Goal: Information Seeking & Learning: Learn about a topic

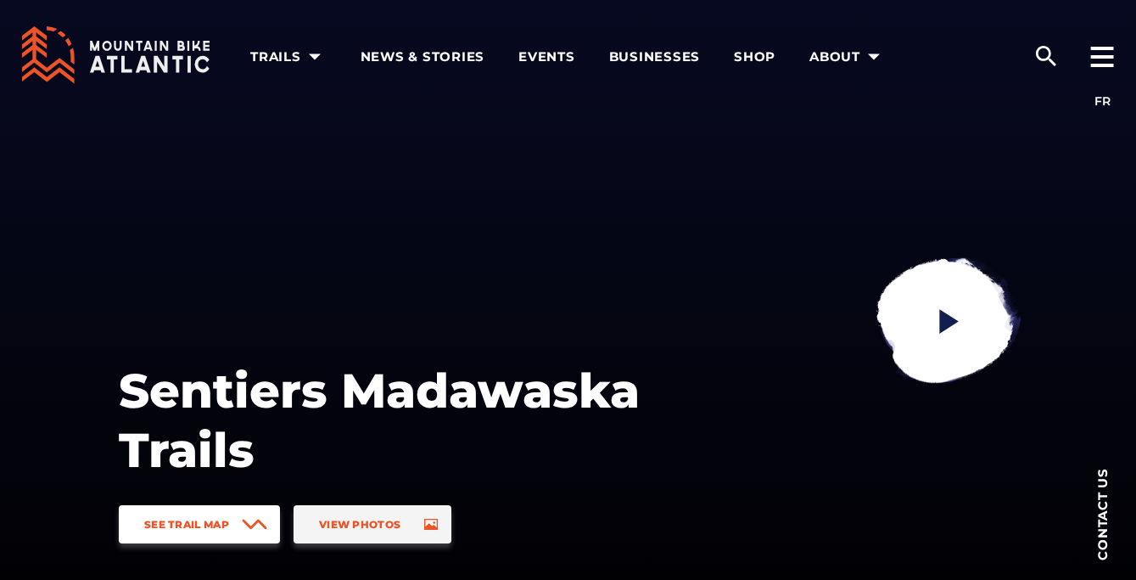
click at [201, 524] on span "See Trail Map" at bounding box center [186, 524] width 85 height 13
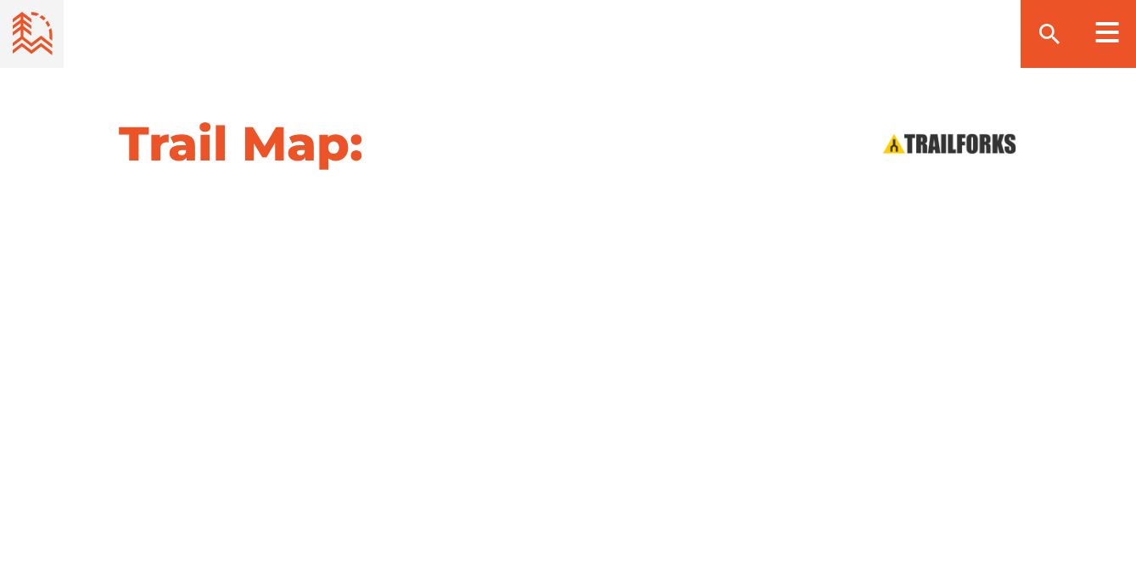
scroll to position [1754, 0]
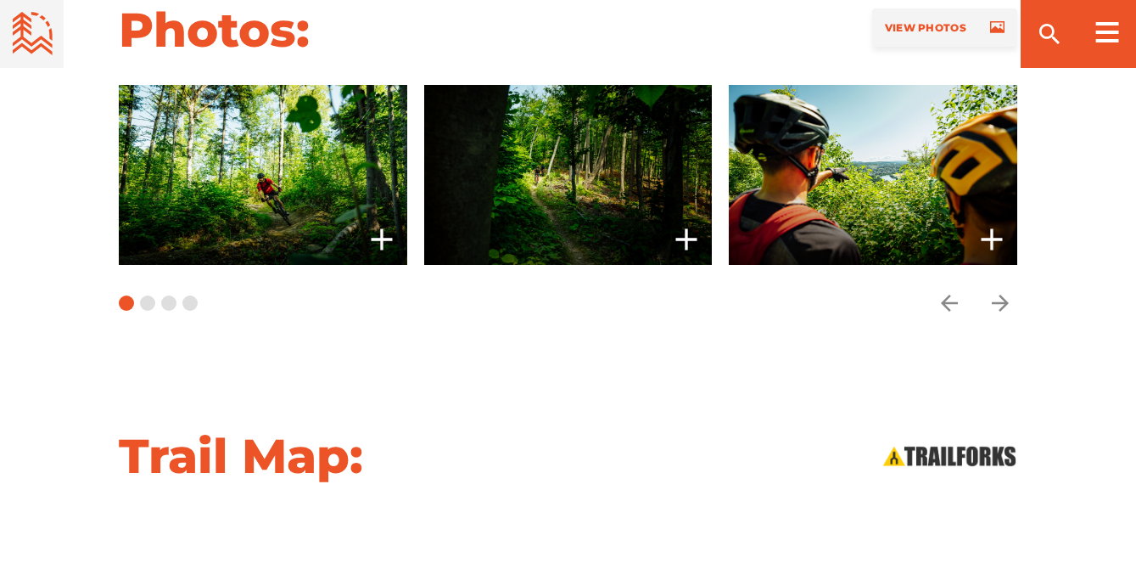
scroll to position [1376, 0]
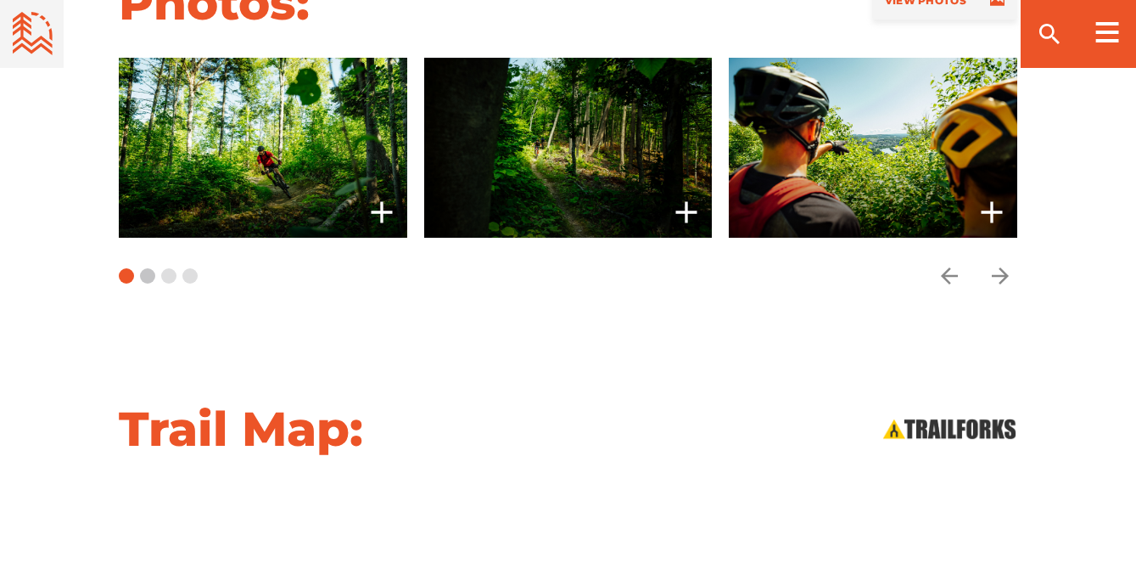
click at [149, 268] on button "Carousel Page 2" at bounding box center [147, 275] width 15 height 15
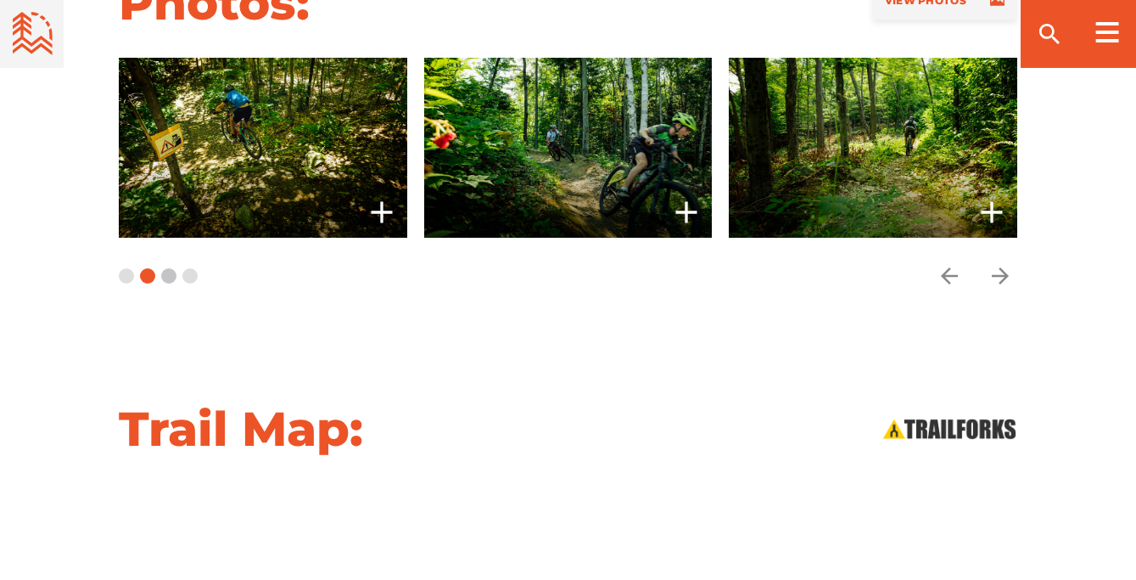
click at [168, 268] on button "Carousel Page 3" at bounding box center [168, 275] width 15 height 15
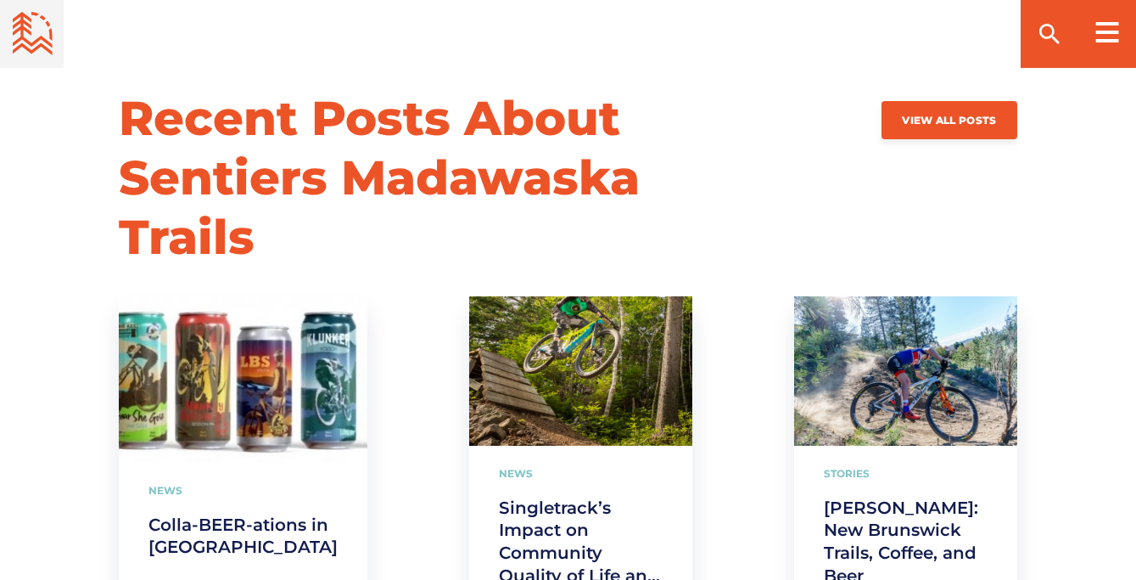
scroll to position [4243, 0]
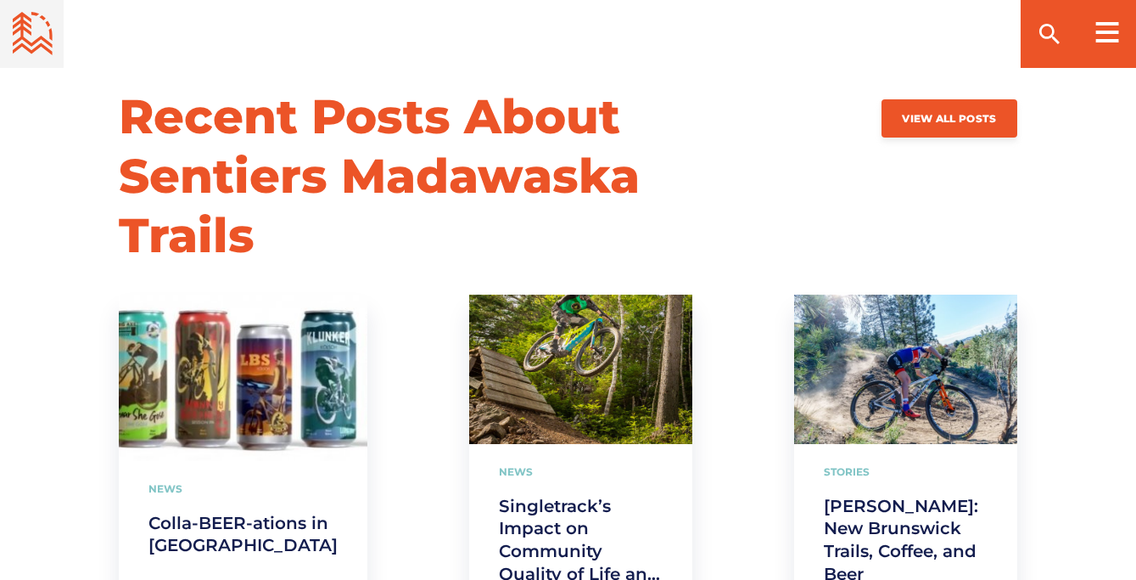
click at [687, 138] on h2 "Recent Posts About Sentiers Madawaska Trails" at bounding box center [497, 176] width 756 height 178
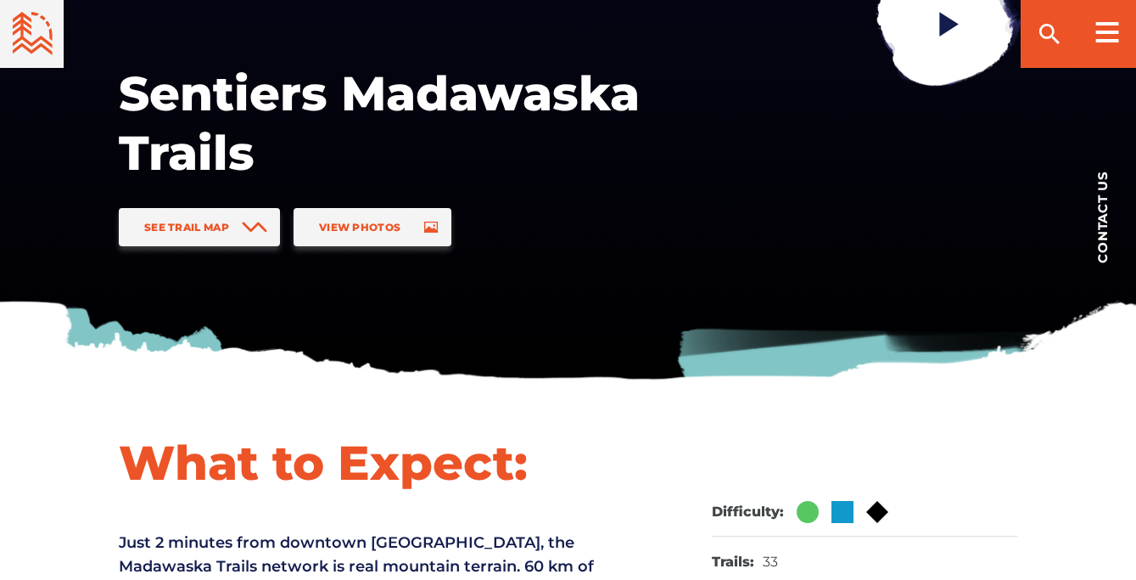
scroll to position [0, 0]
